Goal: Task Accomplishment & Management: Use online tool/utility

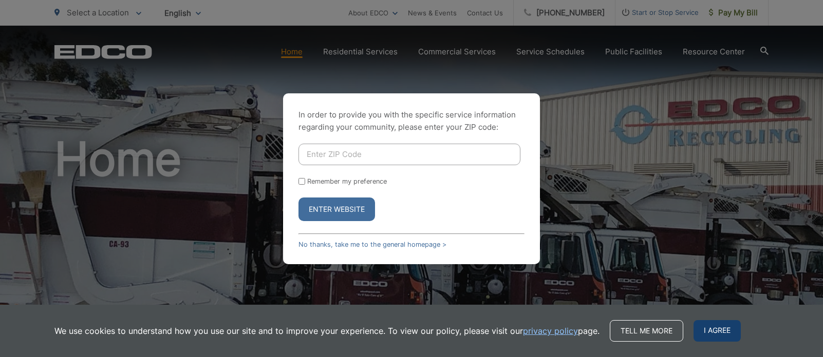
click at [720, 330] on span "I agree" at bounding box center [716, 331] width 47 height 22
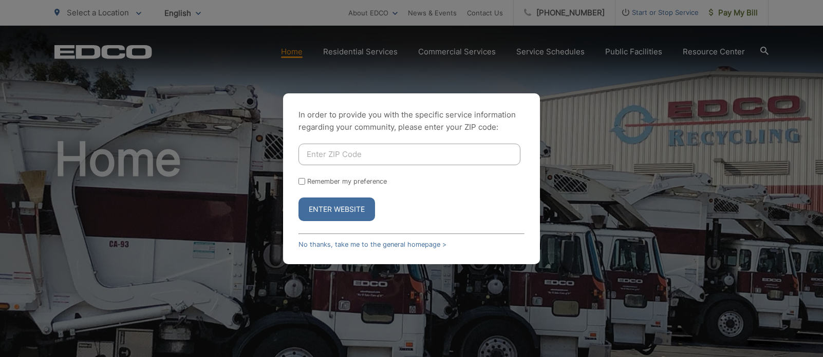
click at [339, 157] on input "Enter ZIP Code" at bounding box center [409, 155] width 222 height 22
type input "92007"
click at [298, 198] on button "Enter Website" at bounding box center [336, 210] width 77 height 24
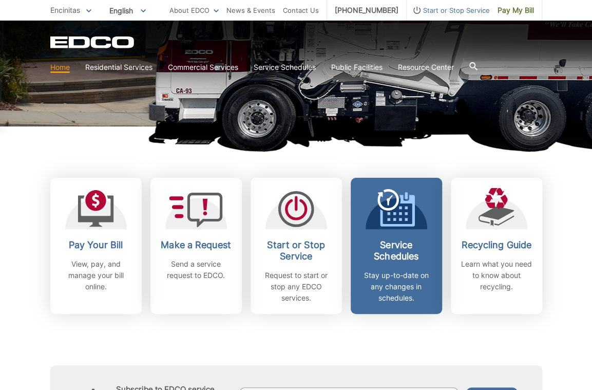
scroll to position [205, 0]
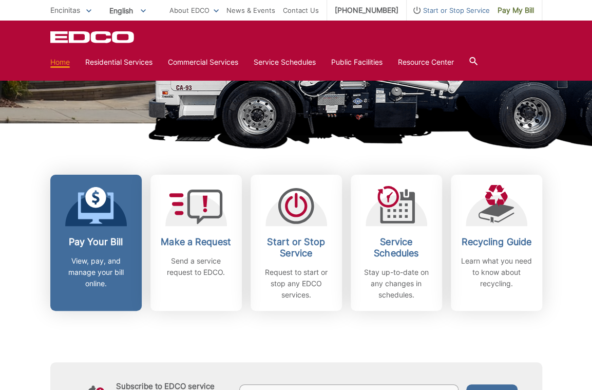
click at [99, 242] on h2 "Pay Your Bill" at bounding box center [96, 241] width 76 height 11
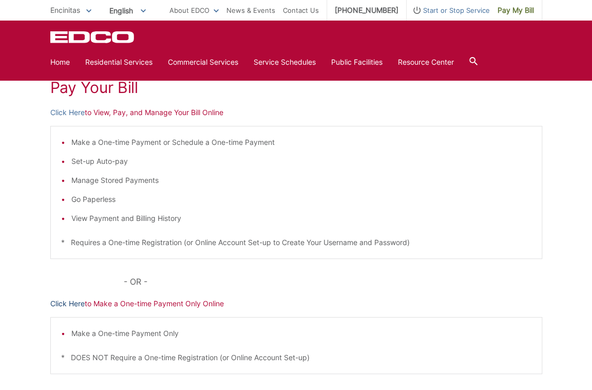
scroll to position [51, 0]
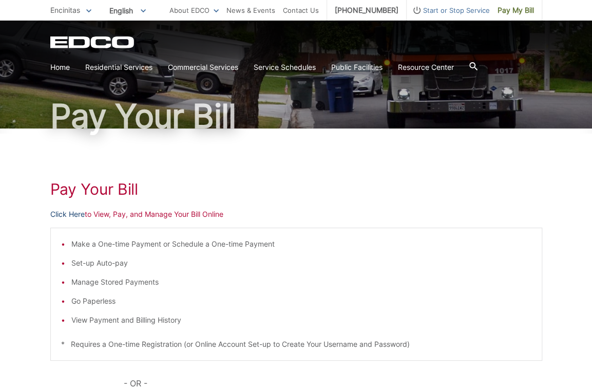
click at [72, 215] on link "Click Here" at bounding box center [67, 213] width 34 height 11
